Goal: Information Seeking & Learning: Compare options

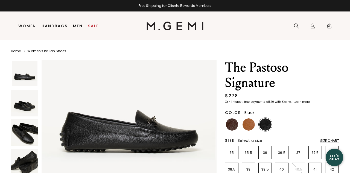
scroll to position [42, 0]
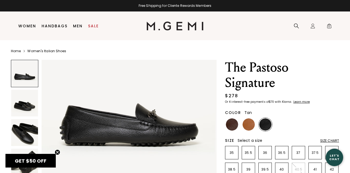
click at [247, 125] on img at bounding box center [249, 124] width 12 height 12
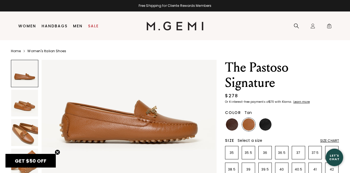
scroll to position [45, 0]
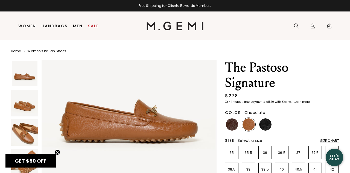
click at [232, 125] on img at bounding box center [232, 124] width 12 height 12
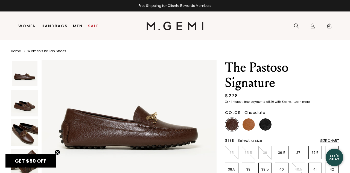
scroll to position [46, 0]
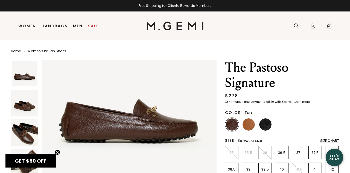
click at [250, 126] on img at bounding box center [249, 124] width 12 height 12
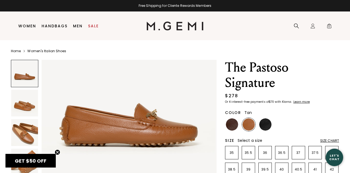
scroll to position [42, 0]
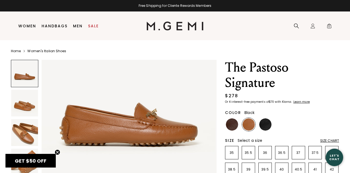
click at [269, 124] on img at bounding box center [265, 124] width 12 height 12
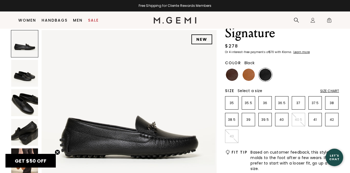
scroll to position [45, 0]
